Goal: Information Seeking & Learning: Learn about a topic

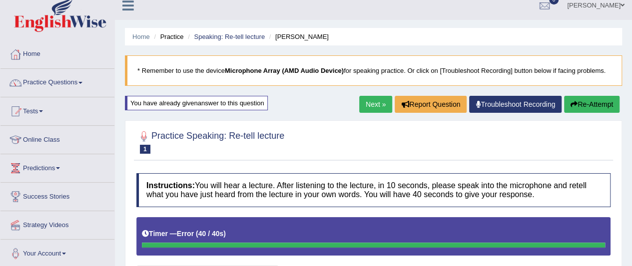
scroll to position [8, 0]
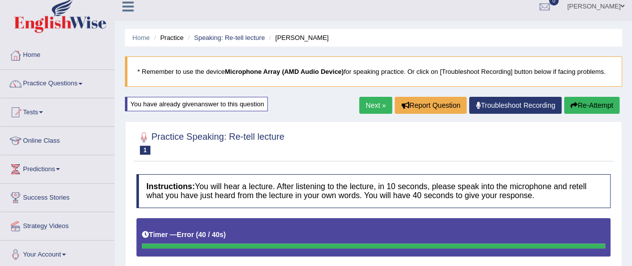
click at [584, 103] on button "Re-Attempt" at bounding box center [591, 105] width 55 height 17
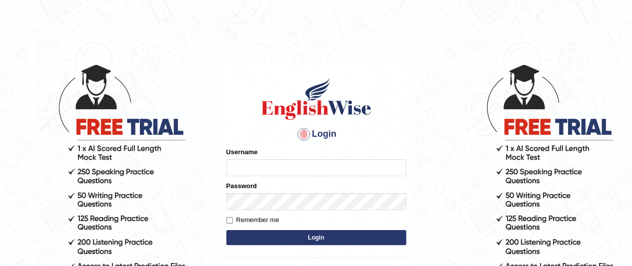
type input "[PERSON_NAME]"
click at [343, 235] on button "Login" at bounding box center [316, 237] width 180 height 15
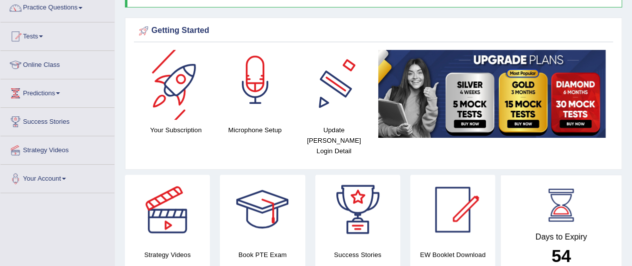
scroll to position [100, 0]
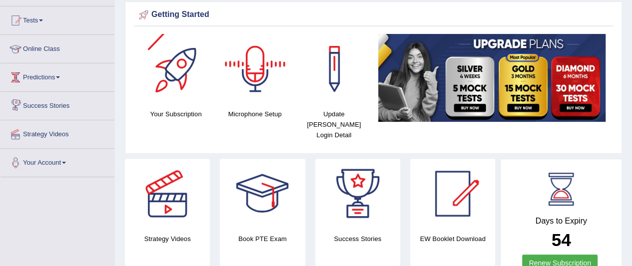
drag, startPoint x: 11, startPoint y: 42, endPoint x: 4, endPoint y: 5, distance: 37.1
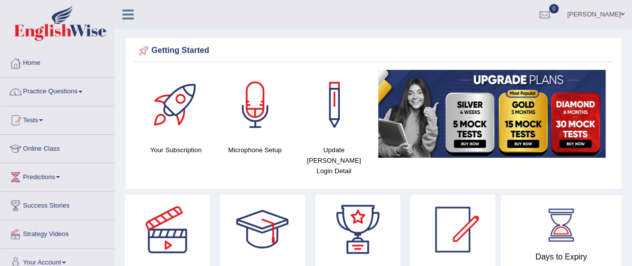
drag, startPoint x: 78, startPoint y: 94, endPoint x: 84, endPoint y: 94, distance: 6.0
drag, startPoint x: 38, startPoint y: 92, endPoint x: 46, endPoint y: 87, distance: 9.4
drag, startPoint x: 44, startPoint y: 90, endPoint x: 39, endPoint y: 87, distance: 5.8
click at [39, 87] on link "Practice Questions" at bounding box center [57, 90] width 114 height 25
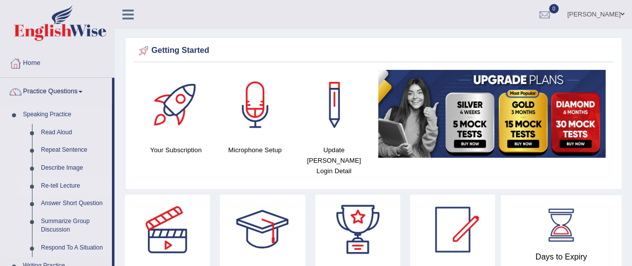
click at [65, 184] on link "Re-tell Lecture" at bounding box center [73, 186] width 75 height 18
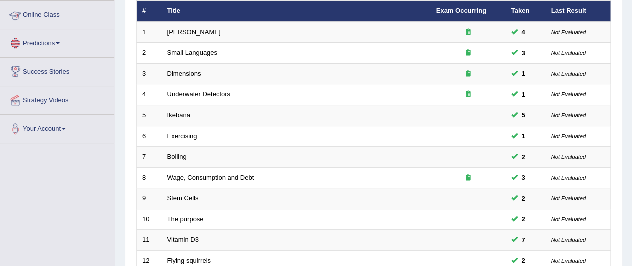
scroll to position [150, 0]
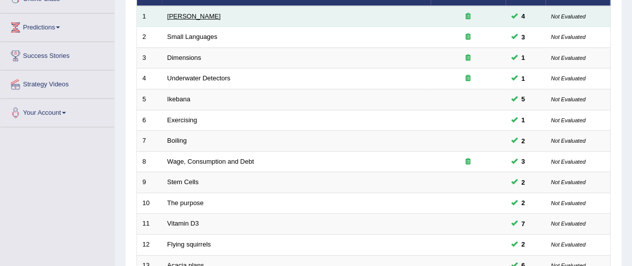
click at [190, 16] on link "[PERSON_NAME]" at bounding box center [193, 15] width 53 height 7
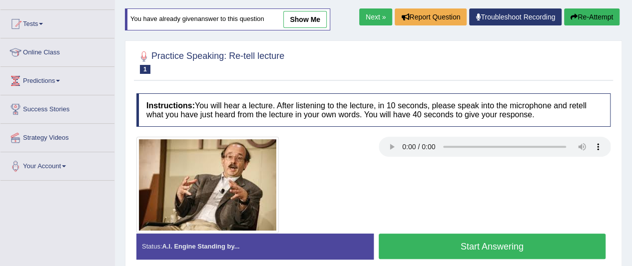
scroll to position [100, 0]
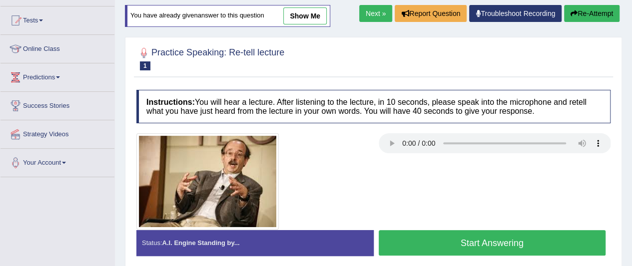
click at [481, 238] on button "Start Answering" at bounding box center [492, 242] width 227 height 25
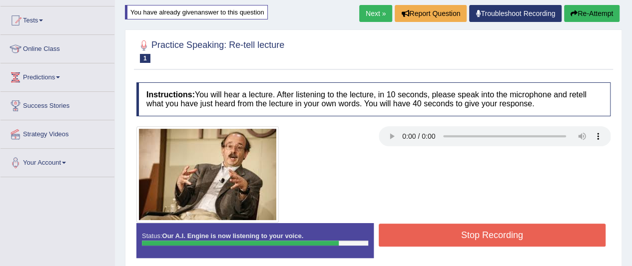
click at [525, 230] on button "Stop Recording" at bounding box center [492, 235] width 227 height 23
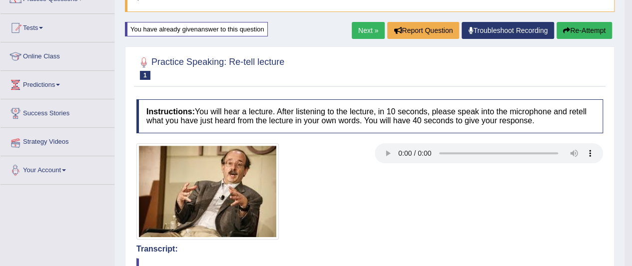
scroll to position [0, 0]
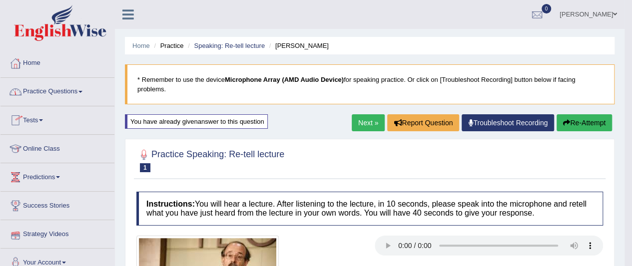
click at [353, 119] on link "Next »" at bounding box center [368, 122] width 33 height 17
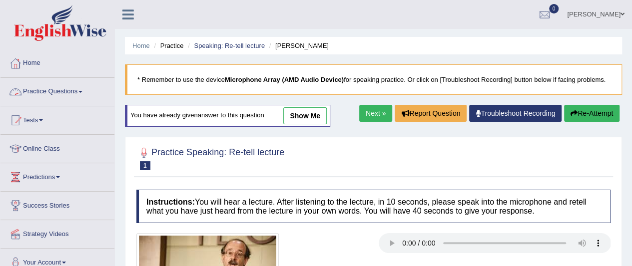
click at [40, 90] on link "Practice Questions" at bounding box center [57, 90] width 114 height 25
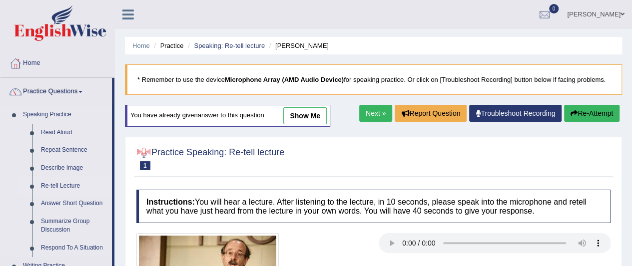
click at [68, 184] on link "Re-tell Lecture" at bounding box center [73, 186] width 75 height 18
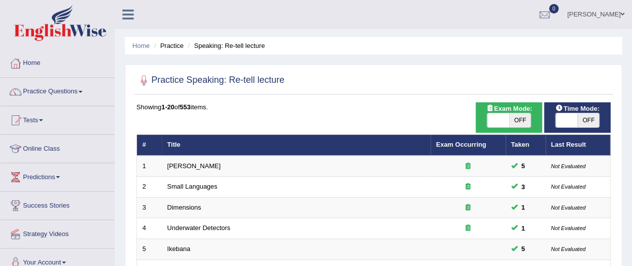
click at [592, 115] on span "OFF" at bounding box center [589, 120] width 22 height 14
checkbox input "true"
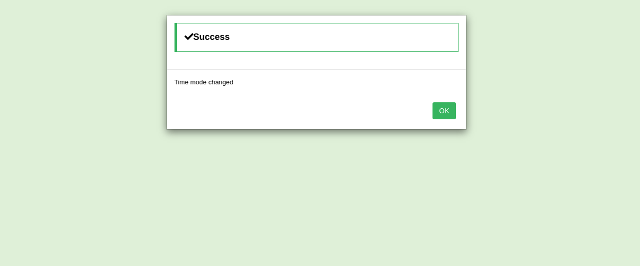
click at [444, 104] on button "OK" at bounding box center [443, 110] width 23 height 17
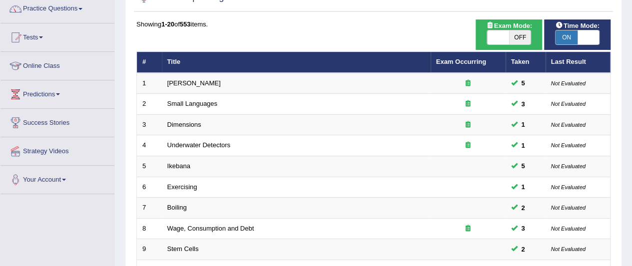
scroll to position [100, 0]
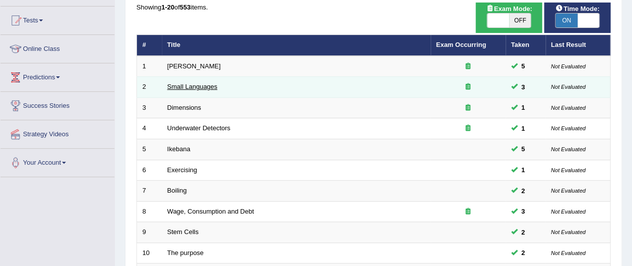
click at [187, 86] on link "Small Languages" at bounding box center [192, 86] width 50 height 7
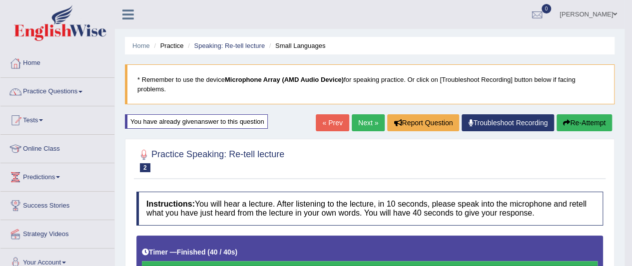
click at [375, 119] on link "Next »" at bounding box center [368, 122] width 33 height 17
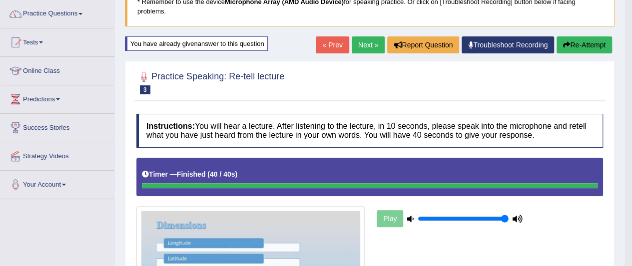
scroll to position [74, 0]
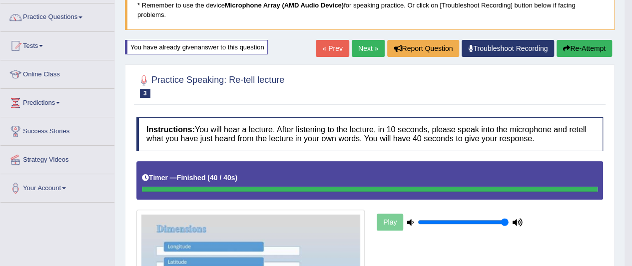
click at [371, 46] on link "Next »" at bounding box center [368, 48] width 33 height 17
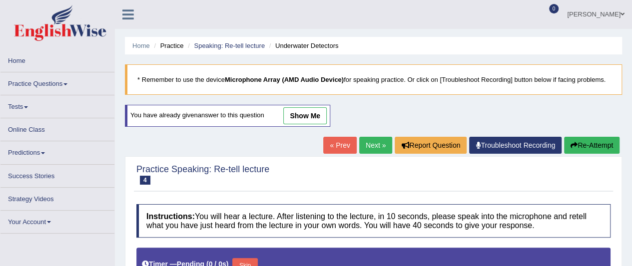
type input "1"
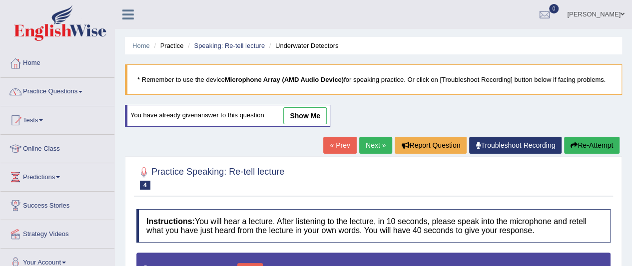
scroll to position [250, 0]
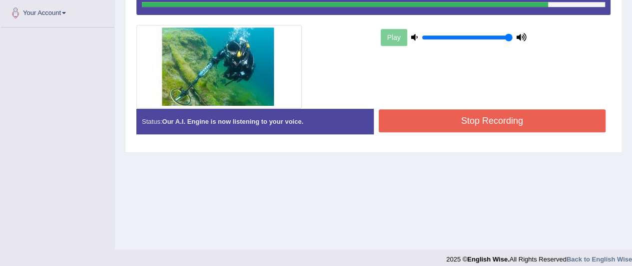
click at [460, 115] on button "Stop Recording" at bounding box center [492, 120] width 227 height 23
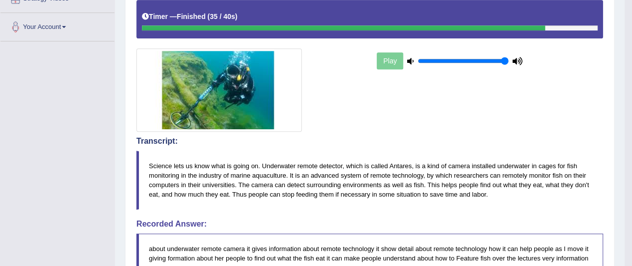
scroll to position [79, 0]
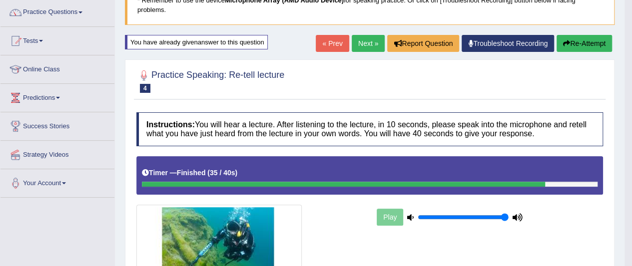
click at [353, 42] on link "Next »" at bounding box center [368, 43] width 33 height 17
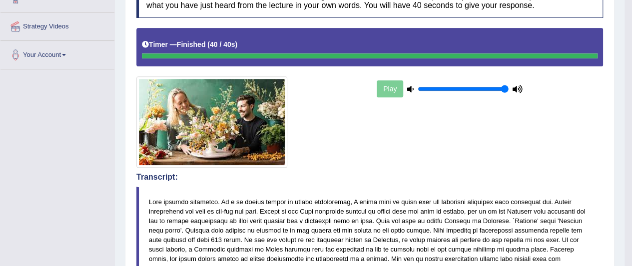
scroll to position [61, 0]
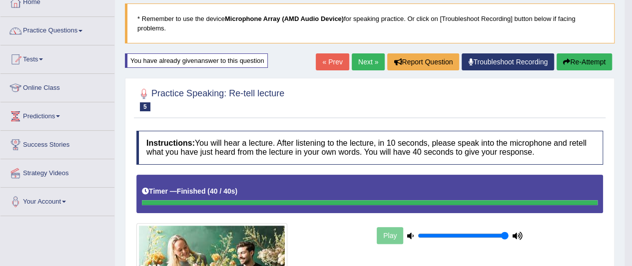
click at [570, 61] on button "Re-Attempt" at bounding box center [584, 61] width 55 height 17
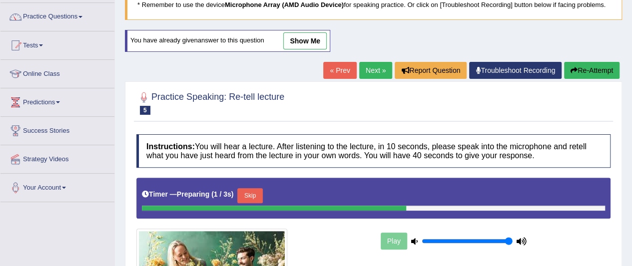
scroll to position [211, 0]
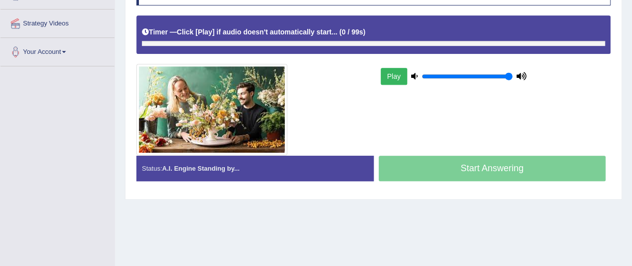
click at [258, 58] on div "Play" at bounding box center [373, 85] width 484 height 140
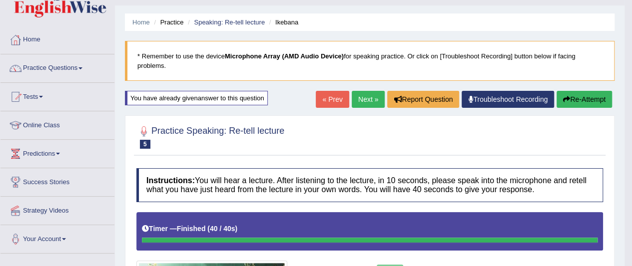
scroll to position [21, 0]
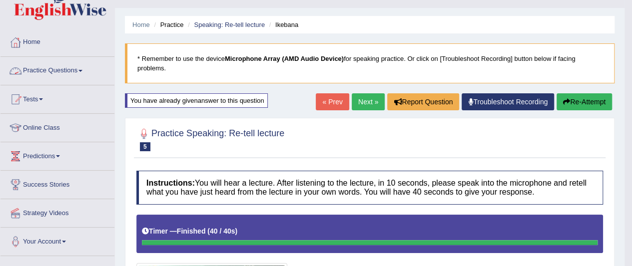
click at [63, 72] on link "Practice Questions" at bounding box center [57, 69] width 114 height 25
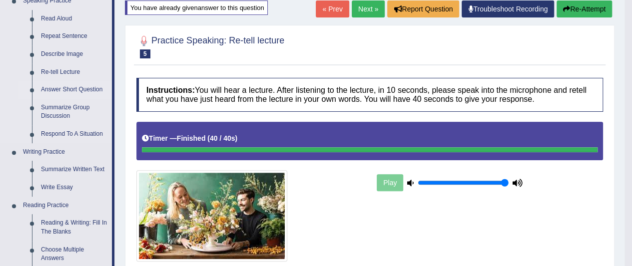
scroll to position [150, 0]
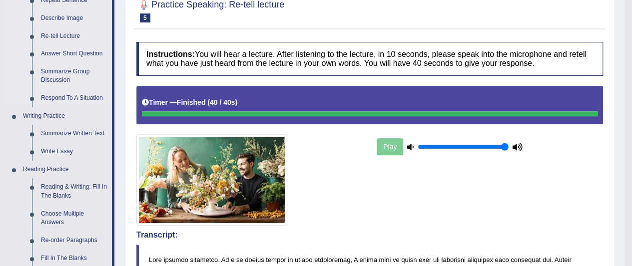
click at [72, 52] on link "Answer Short Question" at bounding box center [73, 54] width 75 height 18
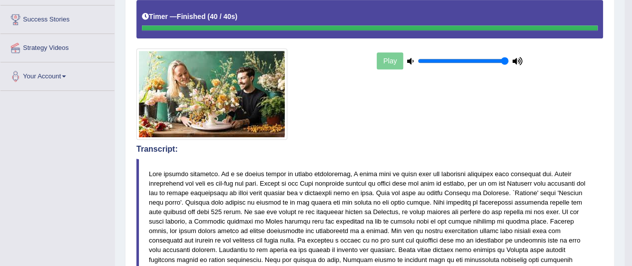
scroll to position [277, 0]
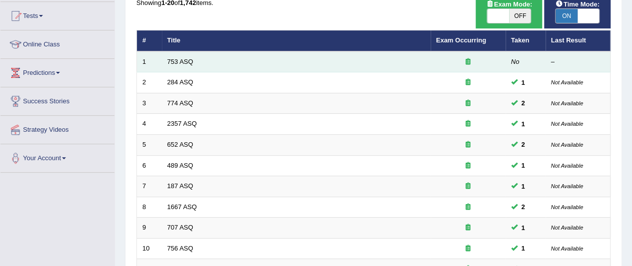
scroll to position [100, 0]
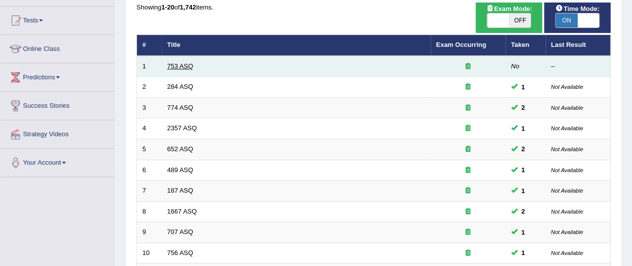
click at [173, 66] on link "753 ASQ" at bounding box center [180, 65] width 26 height 7
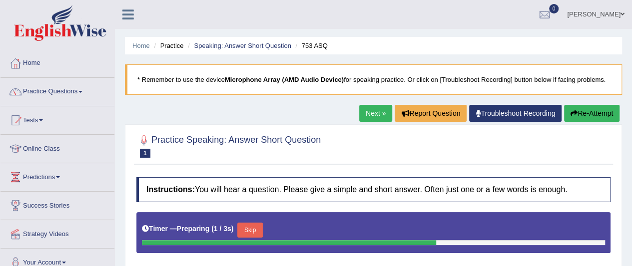
click at [256, 227] on button "Skip" at bounding box center [249, 230] width 25 height 15
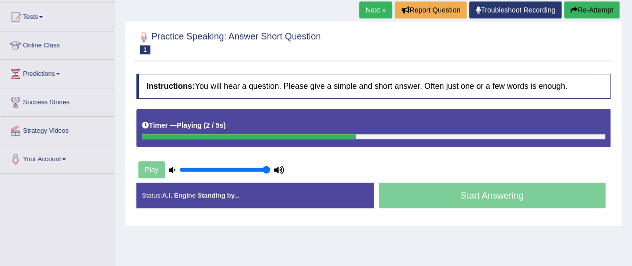
scroll to position [100, 0]
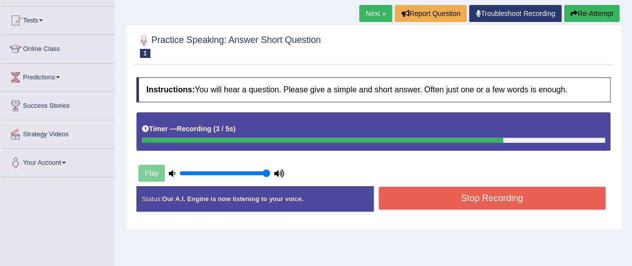
click at [429, 203] on button "Stop Recording" at bounding box center [492, 198] width 227 height 23
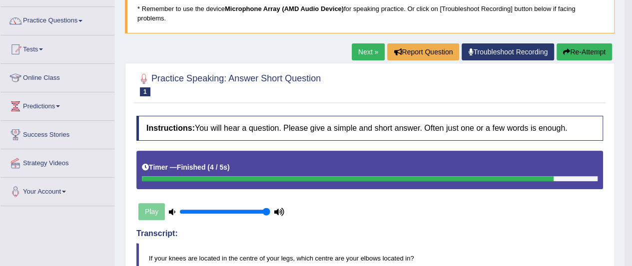
scroll to position [50, 0]
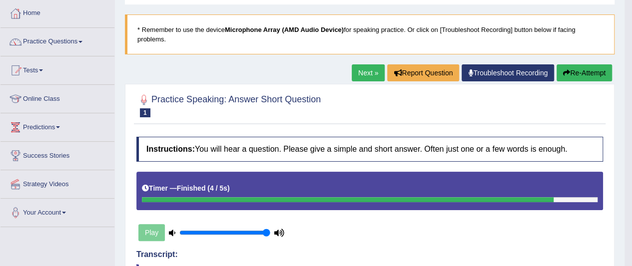
click at [575, 69] on button "Re-Attempt" at bounding box center [584, 72] width 55 height 17
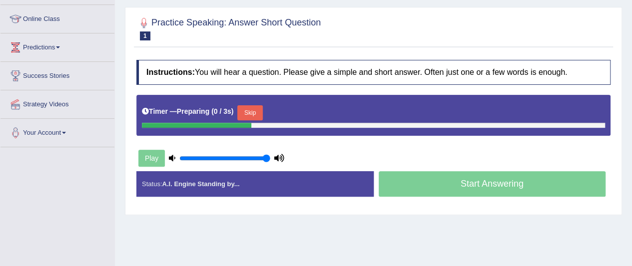
scroll to position [150, 0]
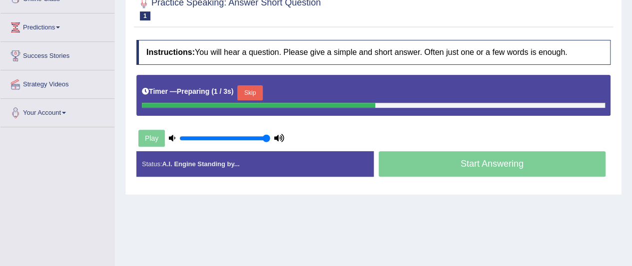
click at [257, 87] on button "Skip" at bounding box center [249, 92] width 25 height 15
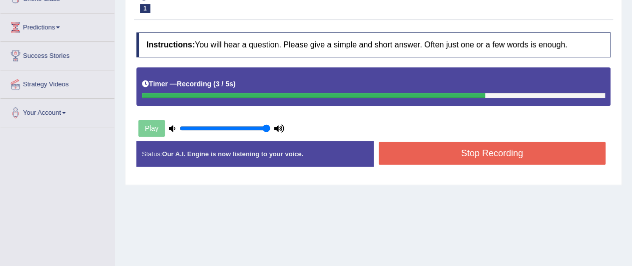
click at [486, 150] on button "Stop Recording" at bounding box center [492, 153] width 227 height 23
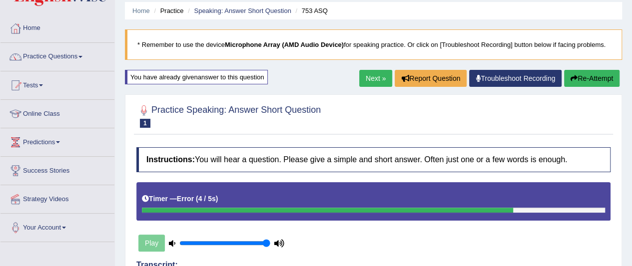
scroll to position [12, 0]
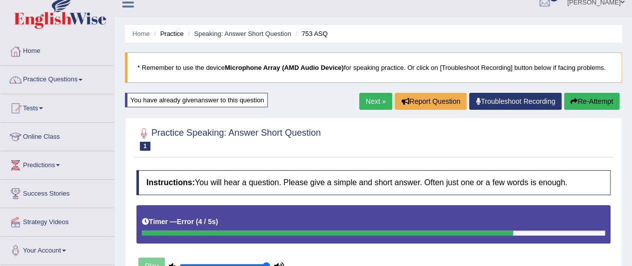
click at [602, 101] on button "Re-Attempt" at bounding box center [591, 101] width 55 height 17
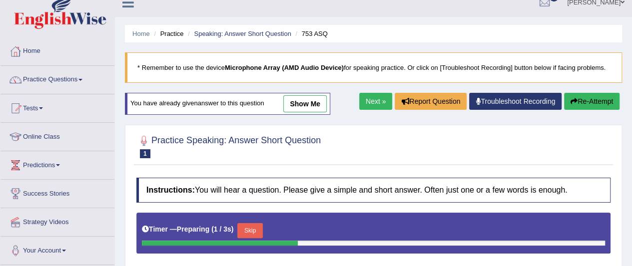
click at [260, 226] on button "Skip" at bounding box center [249, 230] width 25 height 15
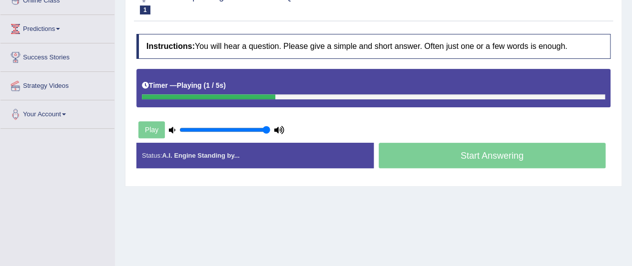
scroll to position [162, 0]
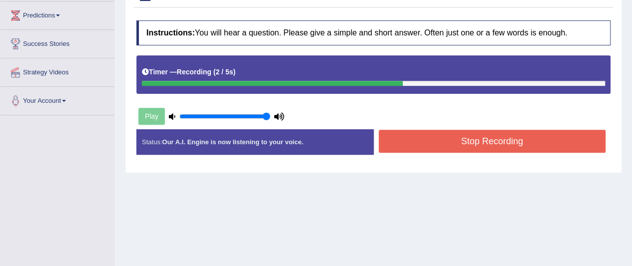
click at [492, 138] on button "Stop Recording" at bounding box center [492, 141] width 227 height 23
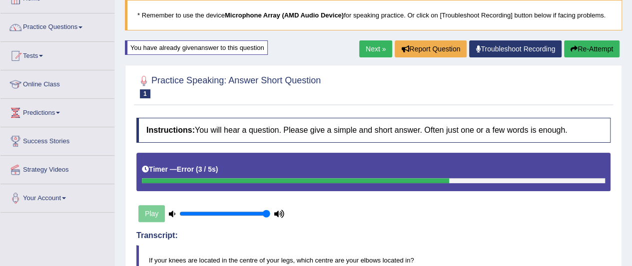
scroll to position [62, 0]
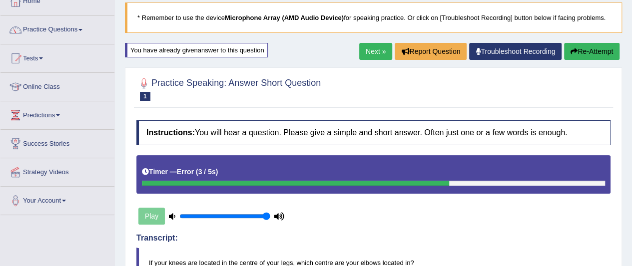
click at [379, 51] on link "Next »" at bounding box center [375, 51] width 33 height 17
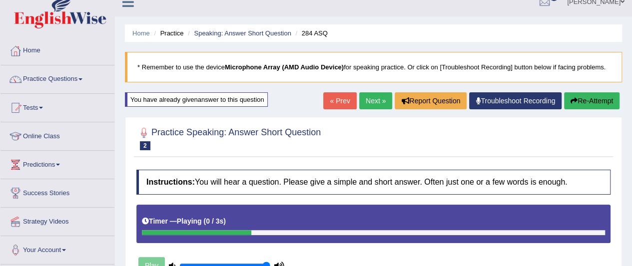
scroll to position [50, 0]
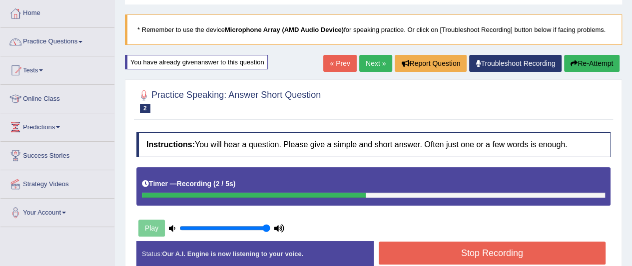
click at [484, 246] on button "Stop Recording" at bounding box center [492, 253] width 227 height 23
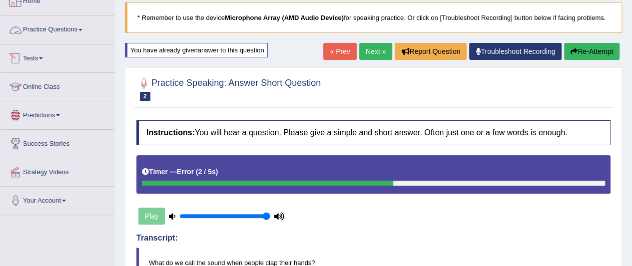
scroll to position [0, 0]
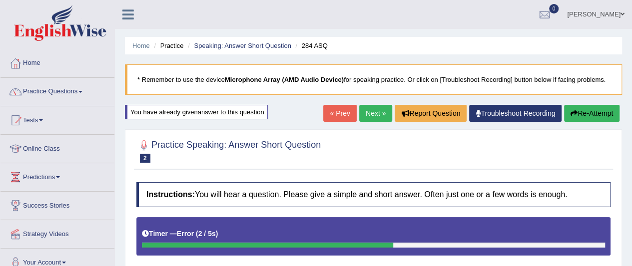
click at [53, 91] on link "Practice Questions" at bounding box center [57, 90] width 114 height 25
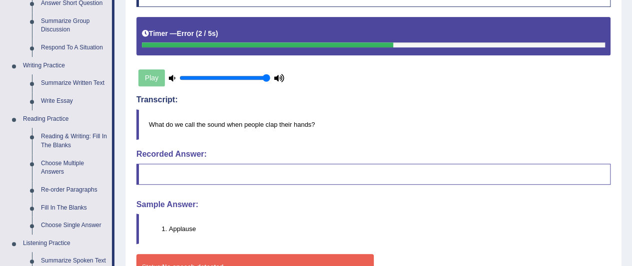
scroll to position [200, 0]
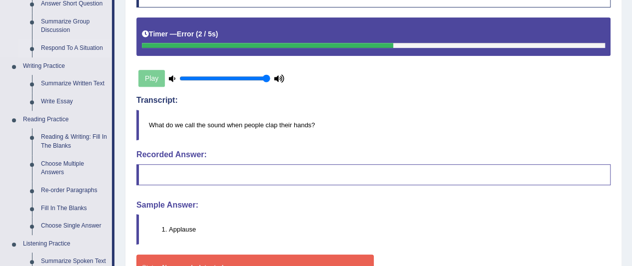
click at [72, 46] on link "Respond To A Situation" at bounding box center [73, 48] width 75 height 18
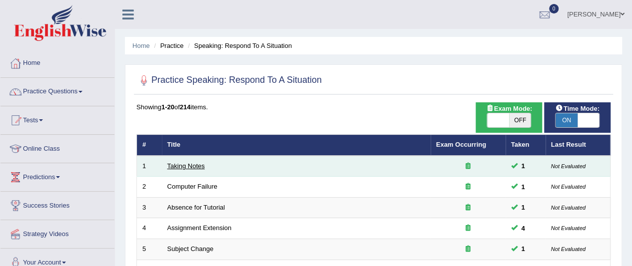
click at [188, 167] on link "Taking Notes" at bounding box center [185, 165] width 37 height 7
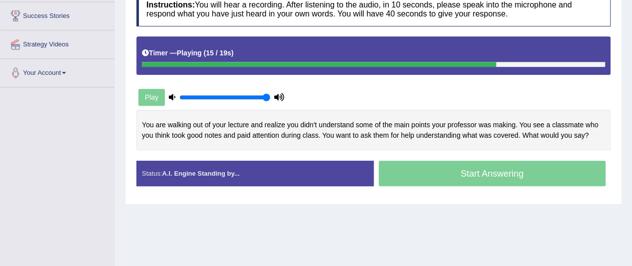
scroll to position [200, 0]
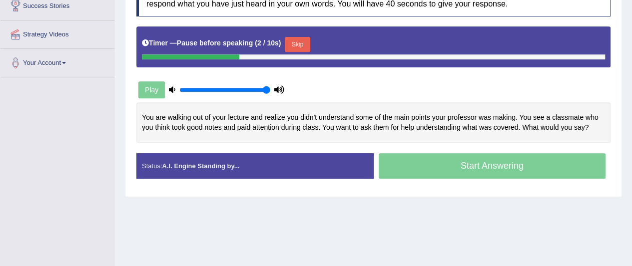
click at [302, 43] on button "Skip" at bounding box center [297, 44] width 25 height 15
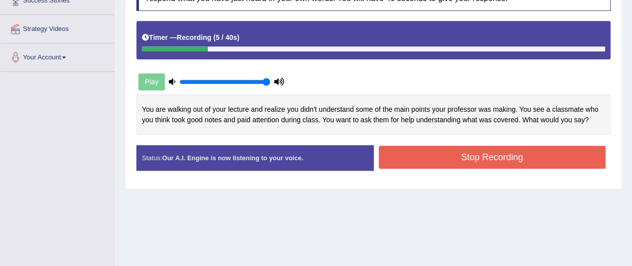
scroll to position [108, 0]
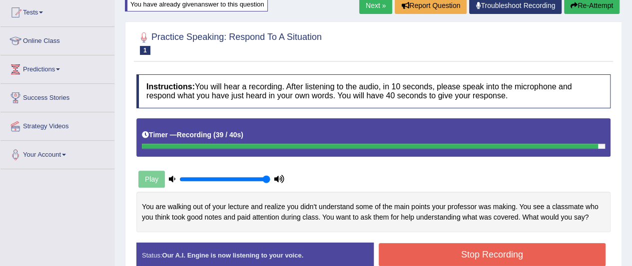
click at [463, 245] on button "Stop Recording" at bounding box center [492, 254] width 227 height 23
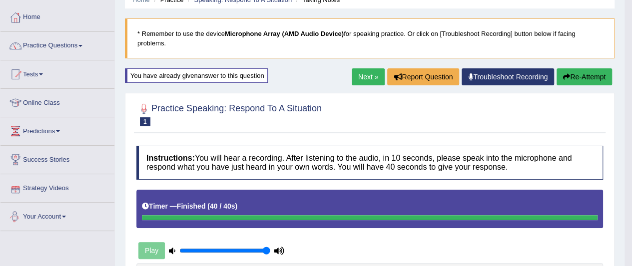
scroll to position [27, 0]
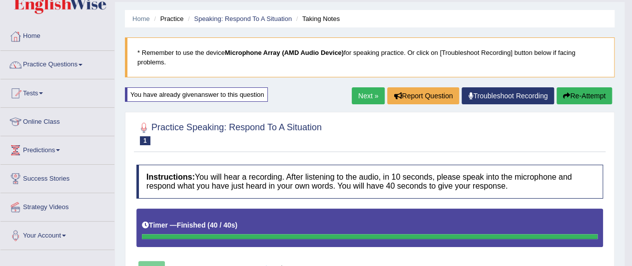
click at [374, 97] on link "Next »" at bounding box center [368, 95] width 33 height 17
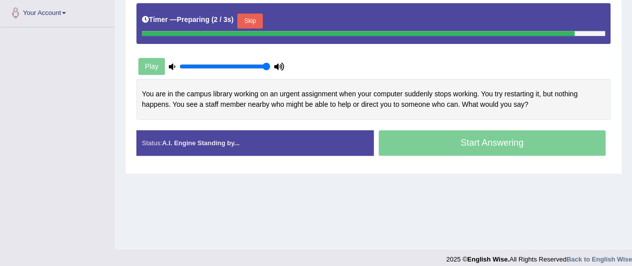
click at [244, 21] on button "Skip" at bounding box center [249, 20] width 25 height 15
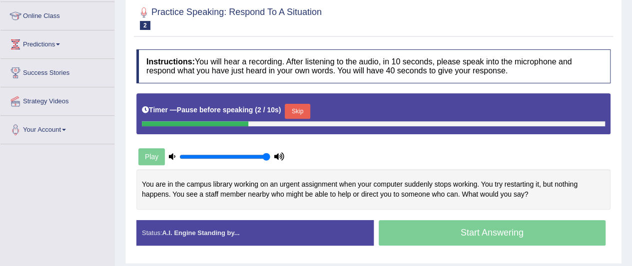
scroll to position [108, 0]
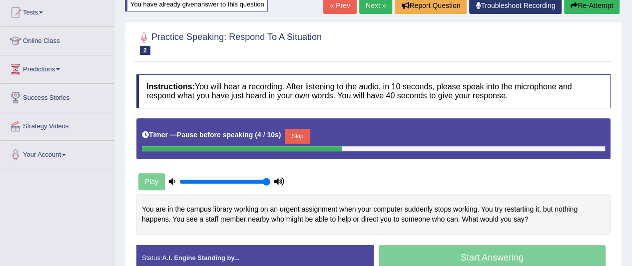
click at [304, 134] on button "Skip" at bounding box center [297, 136] width 25 height 15
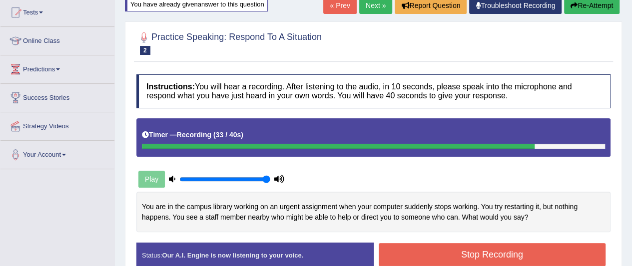
click at [487, 255] on button "Stop Recording" at bounding box center [492, 254] width 227 height 23
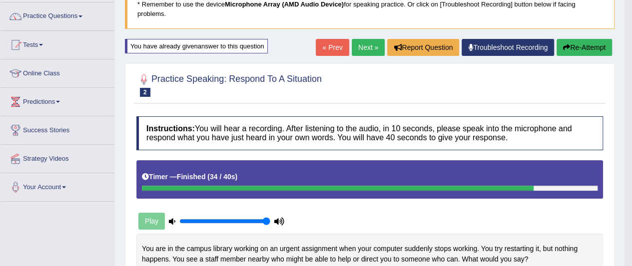
scroll to position [0, 0]
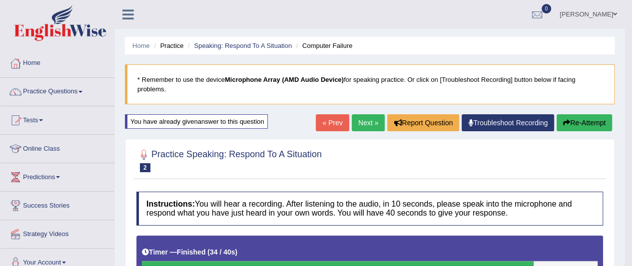
click at [51, 90] on link "Practice Questions" at bounding box center [57, 90] width 114 height 25
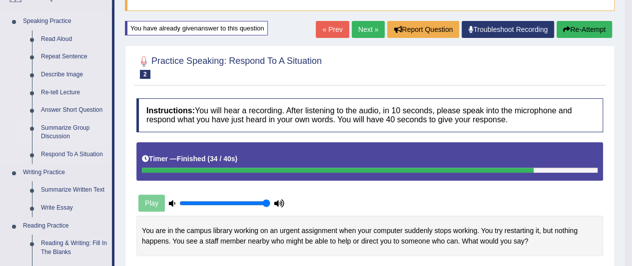
scroll to position [43, 0]
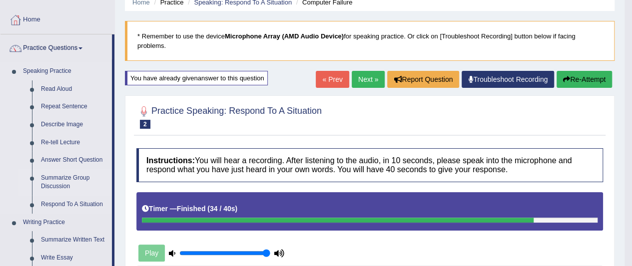
click at [57, 177] on link "Summarize Group Discussion" at bounding box center [73, 182] width 75 height 26
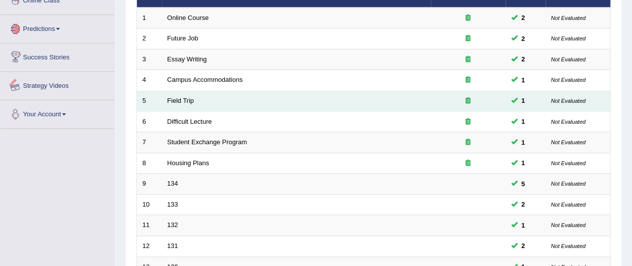
scroll to position [150, 0]
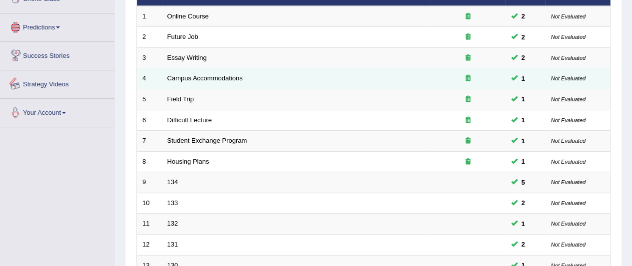
drag, startPoint x: 207, startPoint y: 131, endPoint x: 237, endPoint y: 85, distance: 54.9
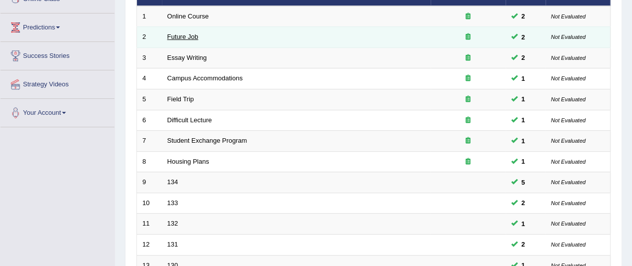
click at [179, 35] on link "Future Job" at bounding box center [182, 36] width 31 height 7
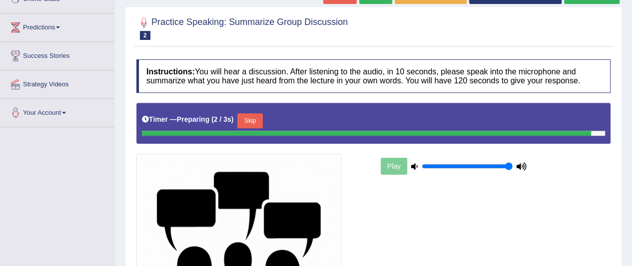
click at [262, 113] on button "Skip" at bounding box center [249, 120] width 25 height 15
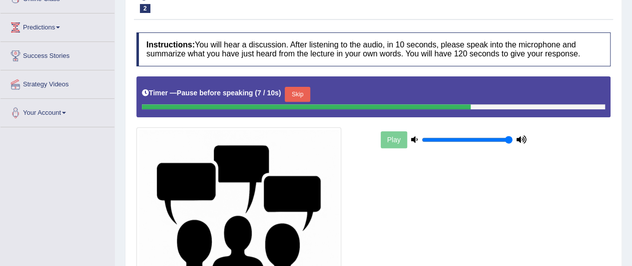
click at [296, 96] on button "Skip" at bounding box center [297, 94] width 25 height 15
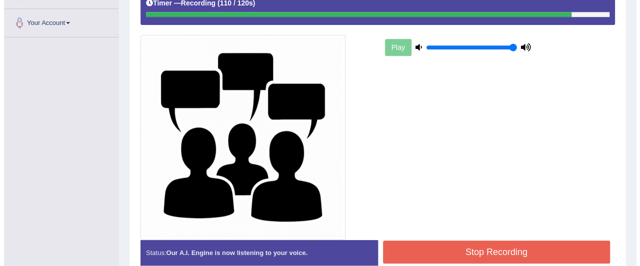
scroll to position [288, 0]
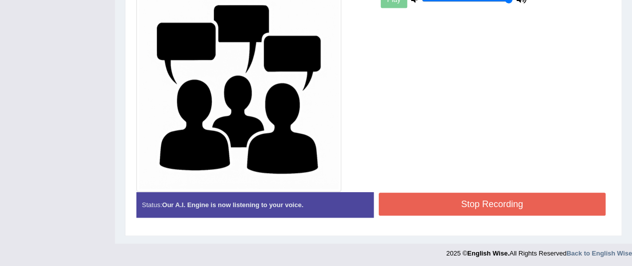
click at [404, 204] on button "Stop Recording" at bounding box center [492, 204] width 227 height 23
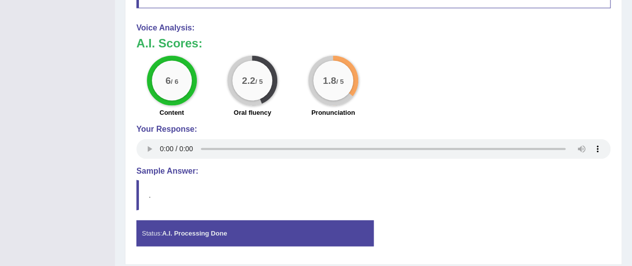
scroll to position [797, 0]
